Goal: Transaction & Acquisition: Book appointment/travel/reservation

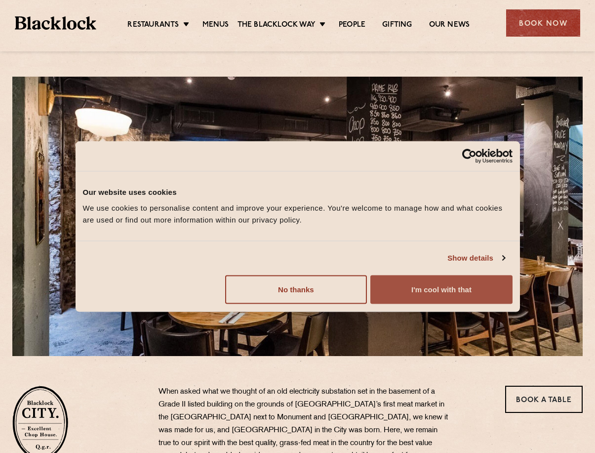
click at [434, 289] on button "I'm cool with that" at bounding box center [442, 289] width 142 height 29
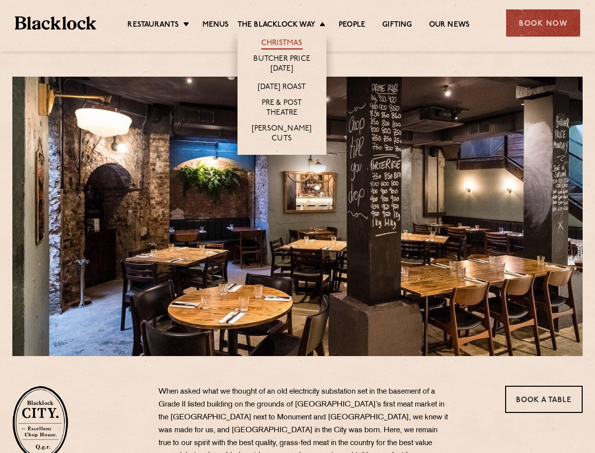
click at [287, 43] on link "Christmas" at bounding box center [281, 44] width 41 height 11
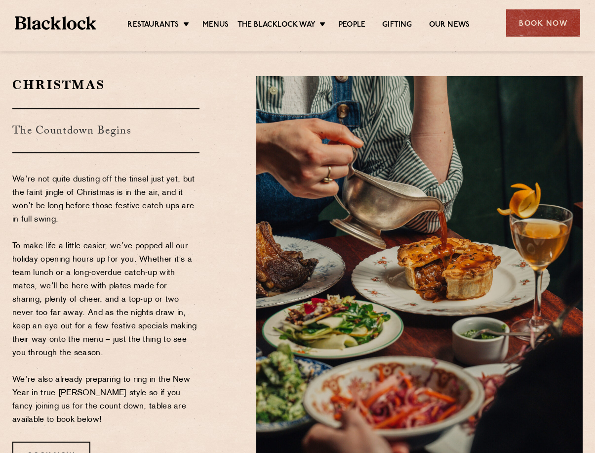
scroll to position [119, 0]
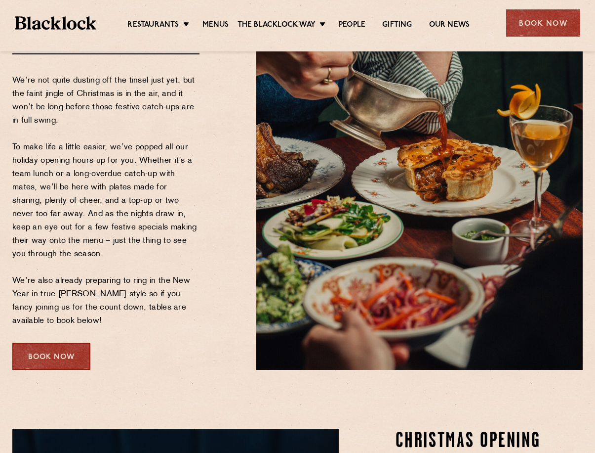
click at [57, 353] on div "Book Now" at bounding box center [51, 355] width 78 height 27
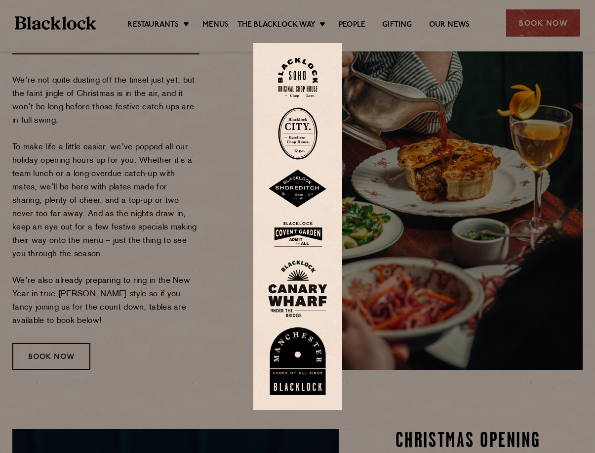
click at [303, 122] on img at bounding box center [298, 133] width 40 height 52
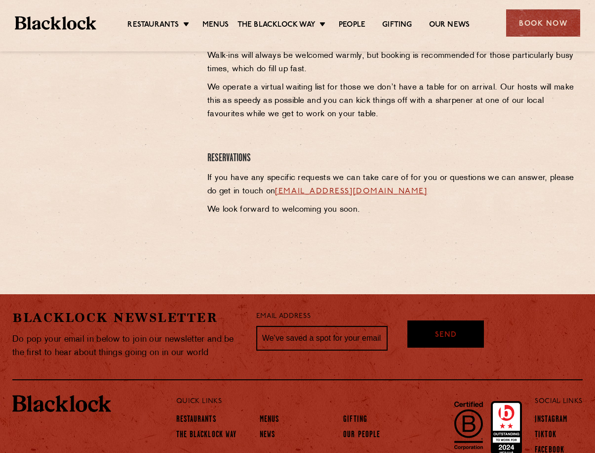
scroll to position [148, 0]
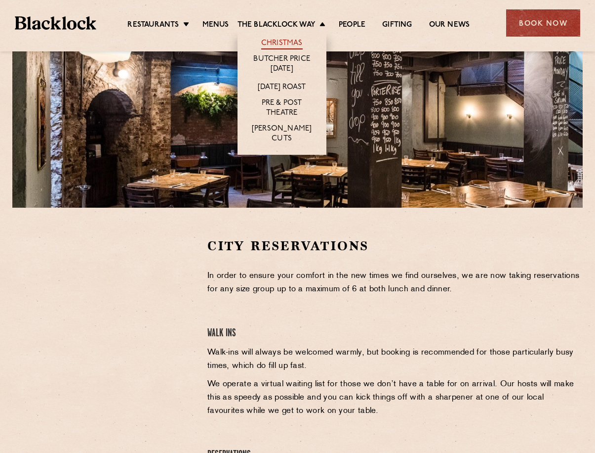
click at [287, 46] on link "Christmas" at bounding box center [281, 44] width 41 height 11
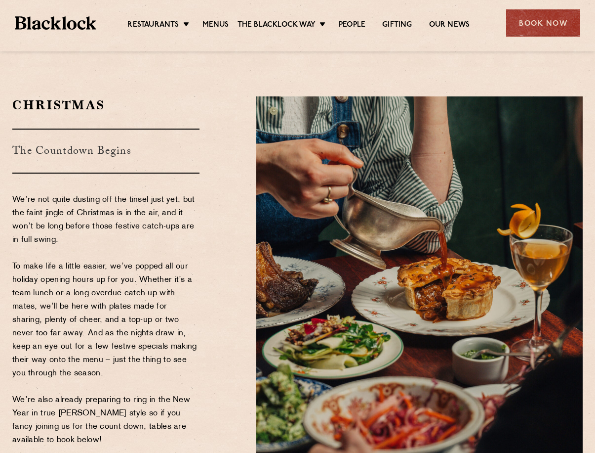
click at [105, 136] on h3 "The Countdown Begins" at bounding box center [105, 150] width 187 height 45
click at [109, 148] on h3 "The Countdown Begins" at bounding box center [105, 150] width 187 height 45
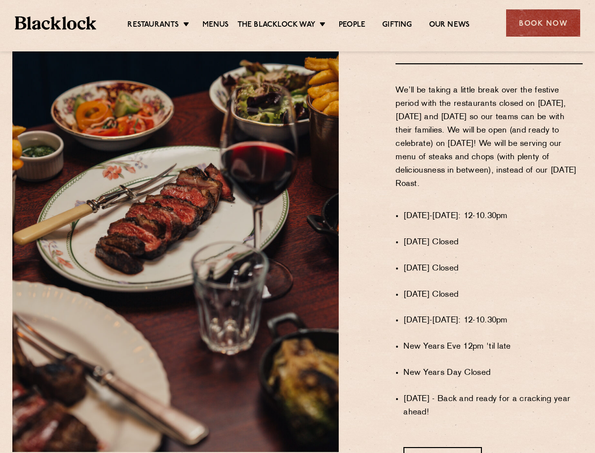
scroll to position [860, 0]
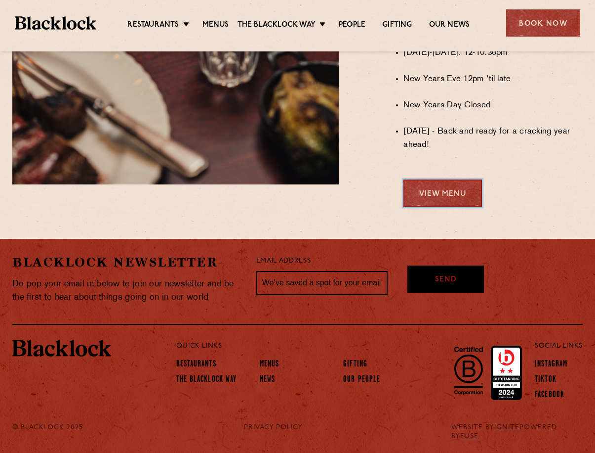
click at [450, 189] on link "View Menu" at bounding box center [443, 192] width 79 height 27
